Goal: Task Accomplishment & Management: Complete application form

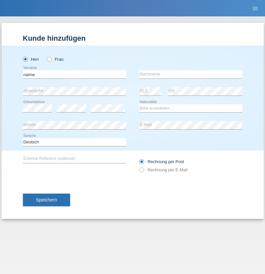
type input "naime"
click at [191, 74] on input "text" at bounding box center [190, 74] width 103 height 8
type input "llugiqi"
select select "CH"
radio input "true"
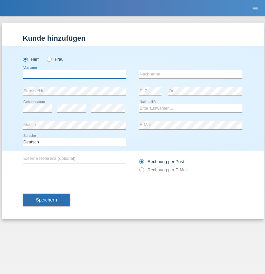
click at [74, 74] on input "text" at bounding box center [74, 74] width 103 height 8
type input "Shaban"
click at [191, 74] on input "text" at bounding box center [190, 74] width 103 height 8
type input "llugiqi"
select select "CH"
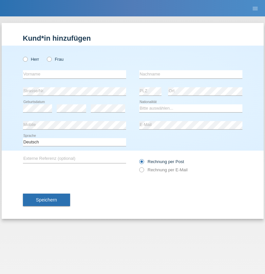
radio input "true"
click at [74, 74] on input "text" at bounding box center [74, 74] width 103 height 8
type input "Djordjevic"
click at [191, 74] on input "text" at bounding box center [190, 74] width 103 height 8
type input "Radosav"
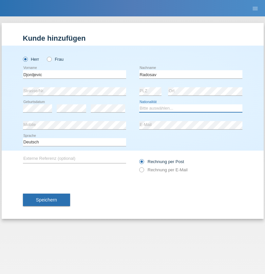
select select "RS"
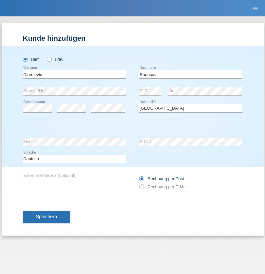
select select "C"
select select "10"
select select "03"
select select "1989"
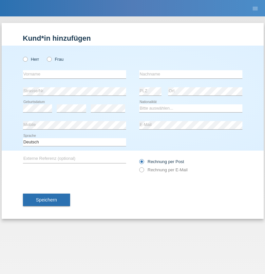
radio input "true"
click at [74, 74] on input "text" at bounding box center [74, 74] width 103 height 8
type input "Silvia"
click at [191, 74] on input "text" at bounding box center [190, 74] width 103 height 8
type input "Patera"
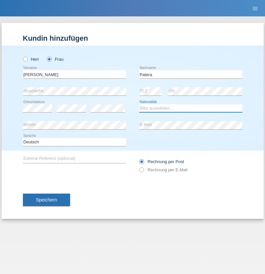
select select "CH"
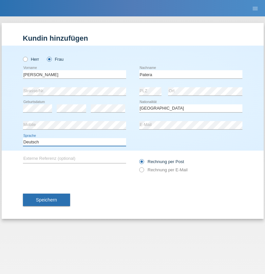
select select "en"
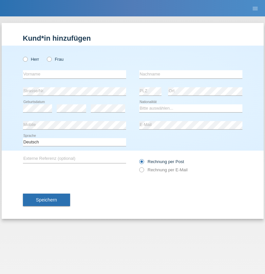
radio input "true"
click at [74, 74] on input "text" at bounding box center [74, 74] width 103 height 8
type input "[PERSON_NAME]"
click at [191, 74] on input "text" at bounding box center [190, 74] width 103 height 8
type input "Sakhi"
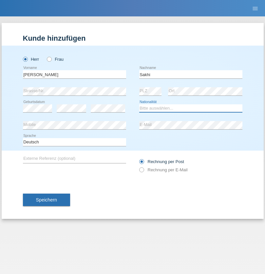
select select "IT"
select select "C"
select select "24"
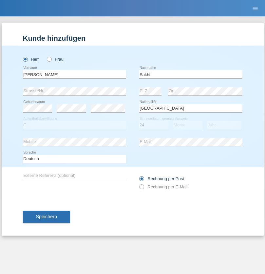
select select "10"
select select "2021"
